Goal: Information Seeking & Learning: Find specific fact

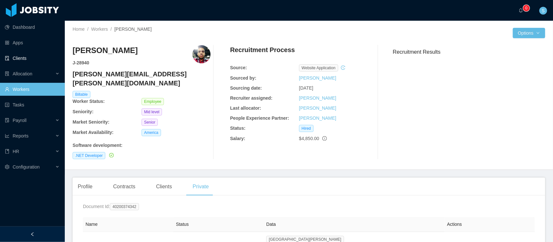
scroll to position [87, 0]
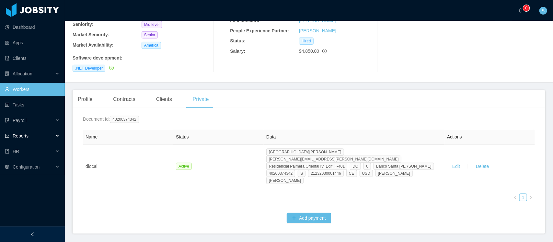
click at [31, 136] on div "Reports" at bounding box center [32, 136] width 65 height 13
click at [29, 148] on link "End Of Month" at bounding box center [35, 151] width 50 height 13
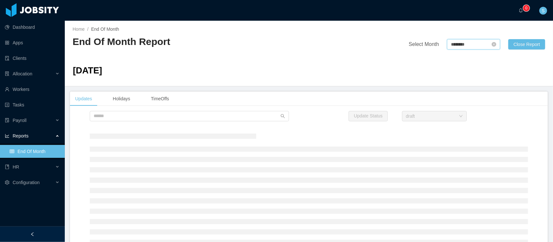
click at [464, 45] on input "********" at bounding box center [473, 44] width 53 height 10
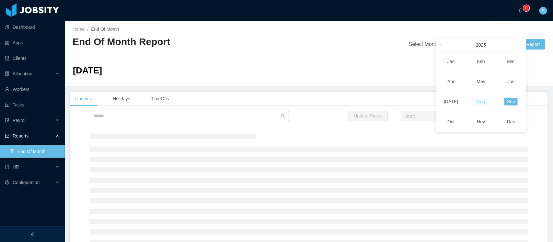
click at [485, 104] on link "Aug" at bounding box center [481, 102] width 13 height 8
type input "********"
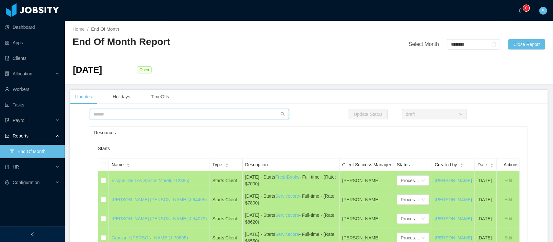
click at [164, 115] on input "text" at bounding box center [189, 114] width 199 height 10
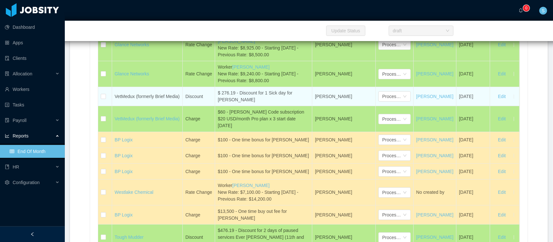
scroll to position [3138, 0]
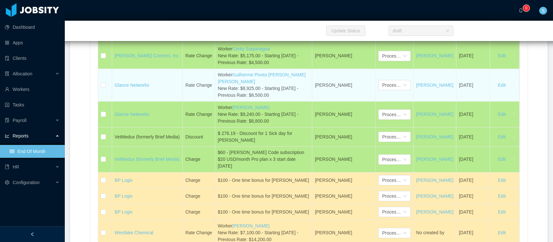
drag, startPoint x: 271, startPoint y: 128, endPoint x: 214, endPoint y: 114, distance: 58.9
click at [218, 99] on div "Worker Guilherme Pivoto [PERSON_NAME] [PERSON_NAME] New Rate: $8,925.00 - Start…" at bounding box center [264, 85] width 92 height 27
copy div "Worker Guilherme Pivoto [PERSON_NAME] [PERSON_NAME] New Rate: $8,925.00 - Start…"
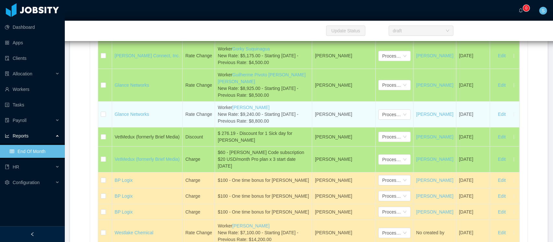
drag, startPoint x: 219, startPoint y: 145, endPoint x: 212, endPoint y: 140, distance: 8.1
click at [215, 128] on td "Worker [PERSON_NAME] New Rate: $9,240.00 - Starting [DATE] - Previous Rate: $8,…" at bounding box center [263, 115] width 97 height 26
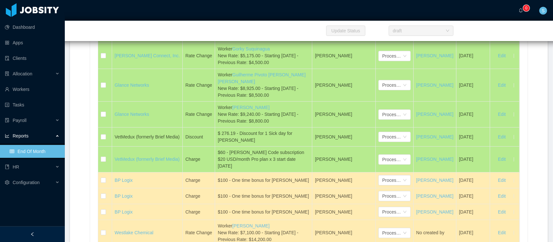
copy div "Worker [PERSON_NAME] New Rate: $9,240.00 - Starting [DATE] - Previous Rate: $8,…"
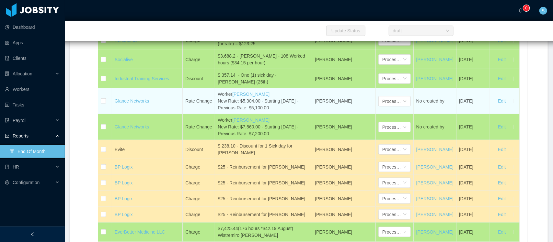
drag, startPoint x: 272, startPoint y: 130, endPoint x: 212, endPoint y: 112, distance: 62.5
click at [215, 112] on td "Worker [PERSON_NAME] New Rate: $5,304.00 - Starting [DATE] - Previous Rate: $5,…" at bounding box center [263, 101] width 97 height 26
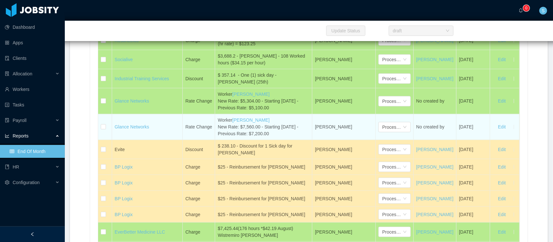
drag, startPoint x: 242, startPoint y: 153, endPoint x: 216, endPoint y: 142, distance: 28.5
click at [218, 137] on div "Worker [PERSON_NAME] New Rate: $7,560.00 - Starting [DATE] - Previous Rate: $7,…" at bounding box center [264, 127] width 92 height 20
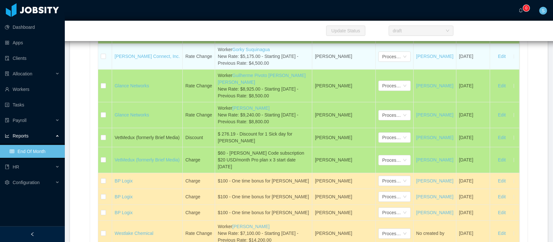
scroll to position [3770, 0]
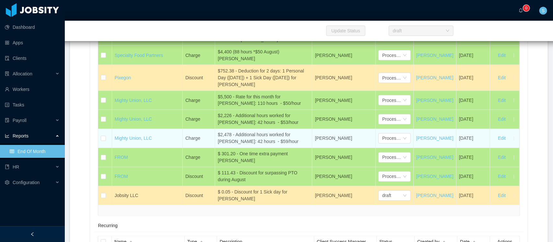
drag, startPoint x: 295, startPoint y: 164, endPoint x: 213, endPoint y: 157, distance: 82.5
click at [215, 148] on td "$2,478 - Additional hours worked for [PERSON_NAME]: 42 hours - $59/hour" at bounding box center [263, 138] width 97 height 19
copy div "$2,478 - Additional hours worked for [PERSON_NAME]: 42 hours - $59/hour"
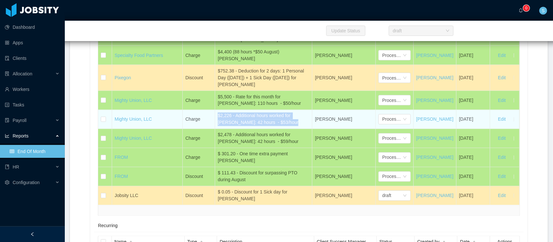
drag, startPoint x: 228, startPoint y: 139, endPoint x: 214, endPoint y: 137, distance: 14.8
click at [215, 129] on td "$2,226 - Additional hours worked for [PERSON_NAME]: 42 hours - $53/hour" at bounding box center [263, 119] width 97 height 19
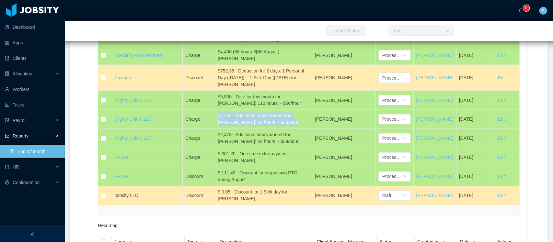
copy div "$2,226 - Additional hours worked for [PERSON_NAME]: 42 hours - $53/hour"
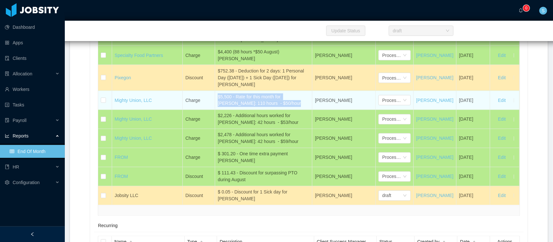
drag, startPoint x: 277, startPoint y: 123, endPoint x: 212, endPoint y: 115, distance: 66.3
click at [215, 110] on td "$5,500 - Rate for this month for [PERSON_NAME]: 110 hours - $50/hour" at bounding box center [263, 100] width 97 height 19
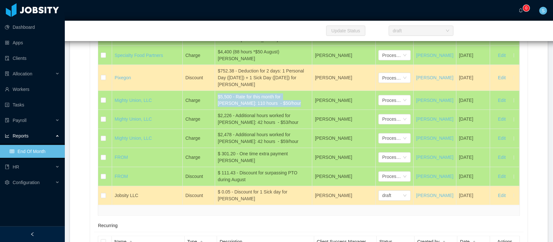
copy div "$5,500 - Rate for this month for [PERSON_NAME]: 110 hours - $50/hour"
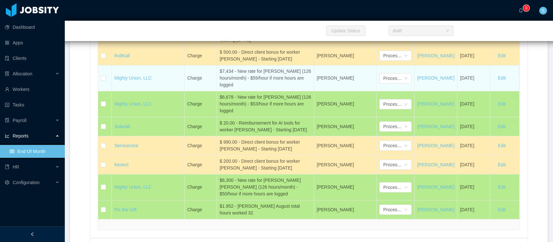
drag, startPoint x: 234, startPoint y: 128, endPoint x: 214, endPoint y: 114, distance: 24.6
click at [217, 91] on td "$7,434 - New rate for [PERSON_NAME] (126 hours/month) - $59/hour if more hours …" at bounding box center [265, 78] width 97 height 26
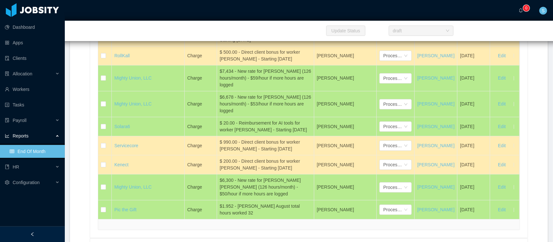
copy div "$7,434 - New rate for [PERSON_NAME] (126 hours/month) - $59/hour if more hours …"
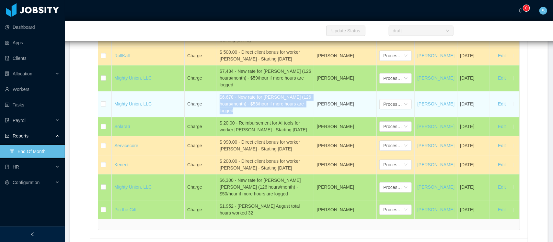
drag, startPoint x: 214, startPoint y: 142, endPoint x: 213, endPoint y: 138, distance: 3.6
click at [217, 117] on td "$6,678 - New rate for [PERSON_NAME] (126 hours/month) - $53/hour if more hours …" at bounding box center [265, 104] width 97 height 26
copy div "$6,678 - New rate for [PERSON_NAME] (126 hours/month) - $53/hour if more hours …"
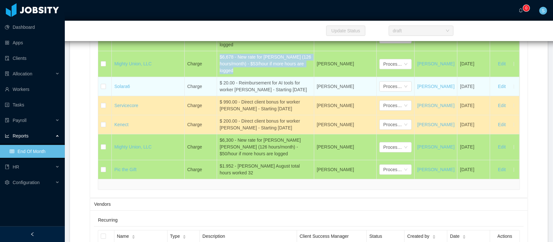
scroll to position [6381, 0]
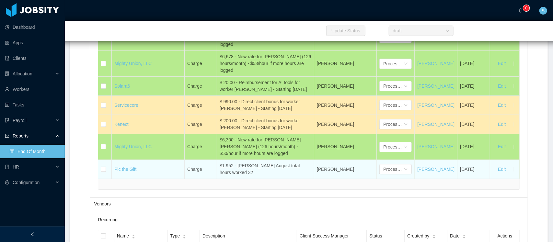
click at [257, 176] on div "$1.952 - [PERSON_NAME] August total hours worked 32" at bounding box center [266, 170] width 92 height 14
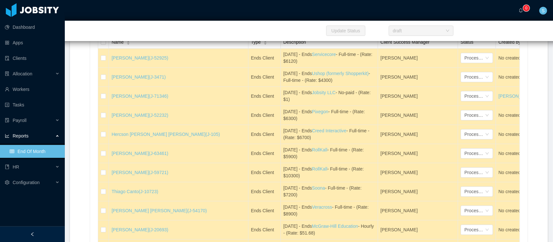
scroll to position [3747, 0]
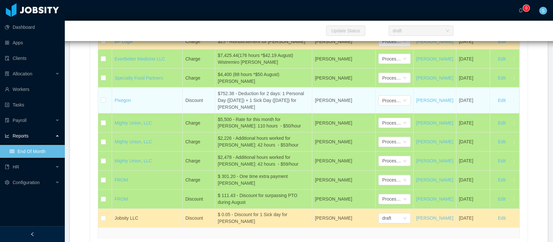
drag, startPoint x: 219, startPoint y: 128, endPoint x: 213, endPoint y: 116, distance: 13.5
click at [215, 114] on td "$752.38 - Deduction for 2 days: 1 Personal Day ([DATE]) + 1 Sick Day ([DATE]) f…" at bounding box center [263, 101] width 97 height 26
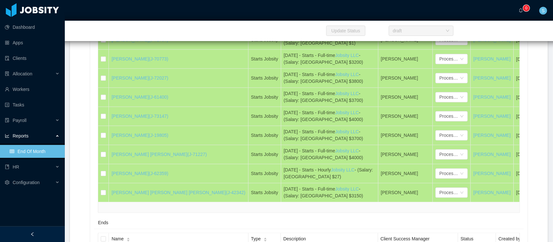
scroll to position [680, 0]
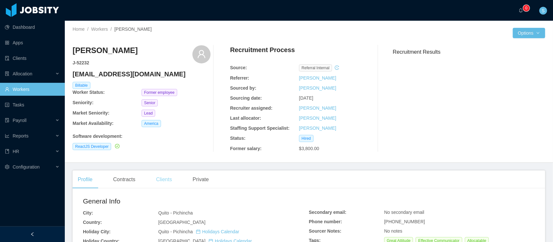
click at [169, 180] on div "Clients" at bounding box center [164, 180] width 26 height 18
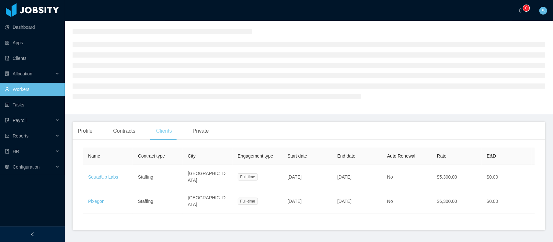
scroll to position [33, 0]
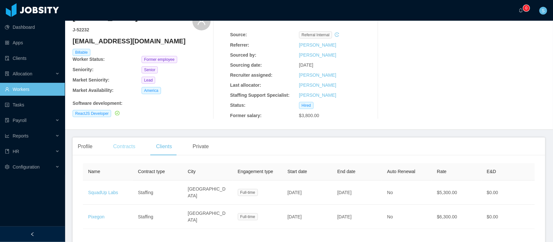
click at [121, 146] on div "Contracts" at bounding box center [124, 147] width 32 height 18
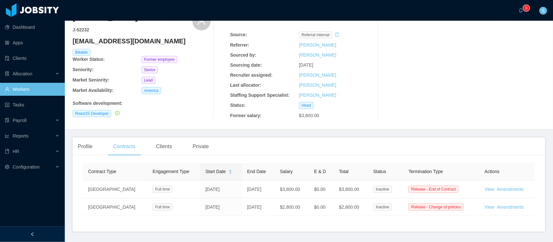
scroll to position [59, 0]
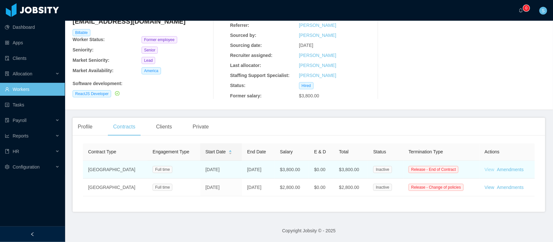
click at [485, 167] on link "View" at bounding box center [490, 169] width 10 height 5
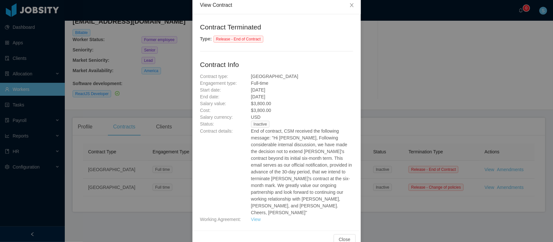
scroll to position [0, 0]
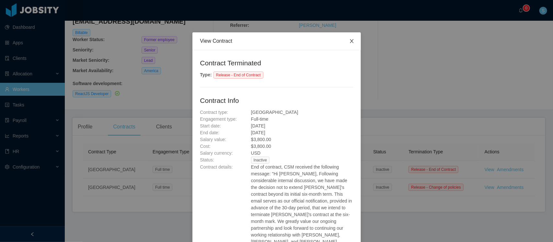
click at [352, 40] on span "Close" at bounding box center [352, 41] width 18 height 18
